Goal: Obtain resource: Obtain resource

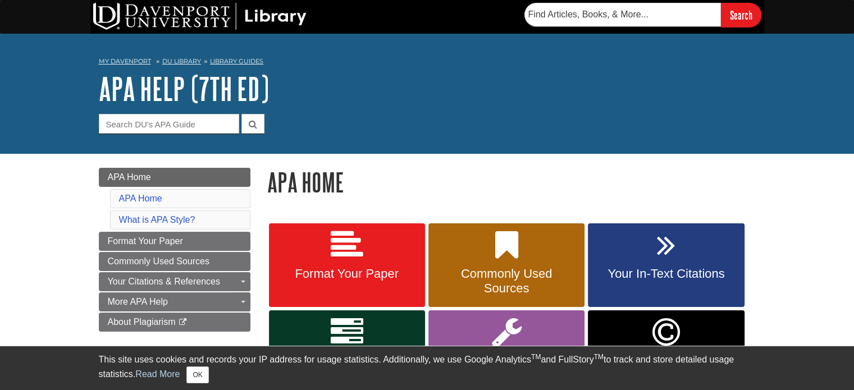
scroll to position [61, 0]
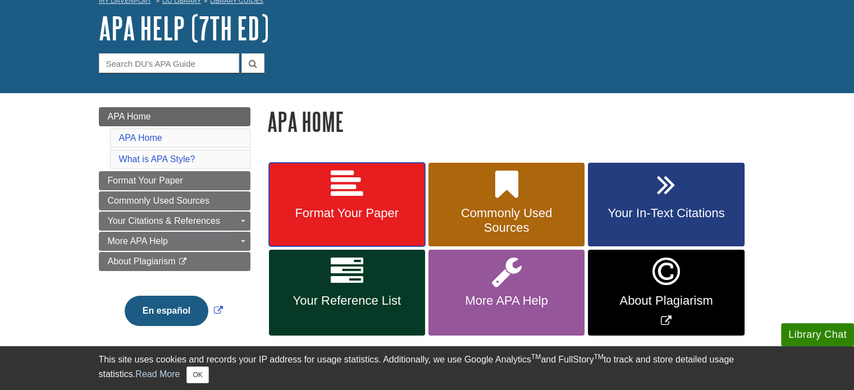
click at [357, 199] on icon at bounding box center [347, 185] width 33 height 33
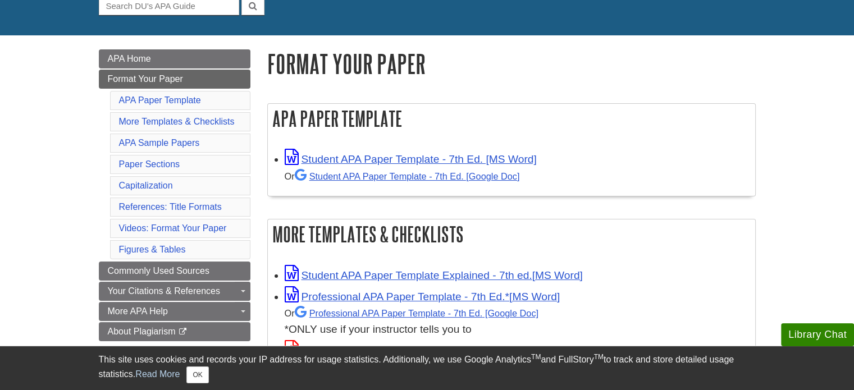
scroll to position [131, 0]
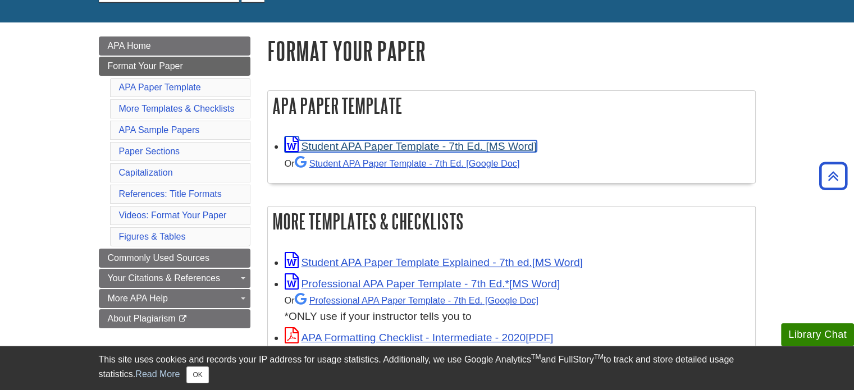
click at [366, 144] on link "Student APA Paper Template - 7th Ed. [MS Word]" at bounding box center [411, 146] width 252 height 12
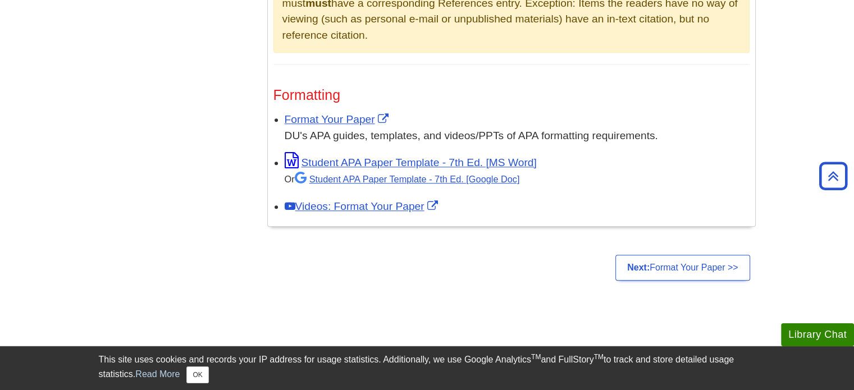
scroll to position [882, 0]
click at [352, 120] on link "Format Your Paper" at bounding box center [338, 120] width 107 height 12
